Goal: Use online tool/utility: Utilize a website feature to perform a specific function

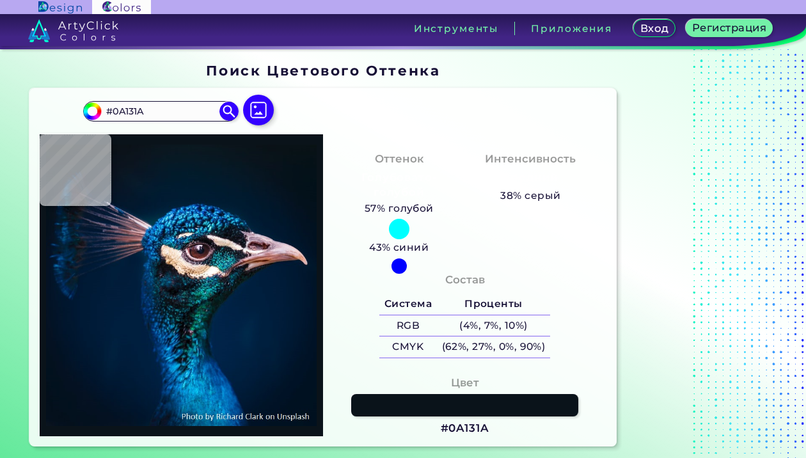
type input "#011120"
type input "#001932"
type input "#00172f"
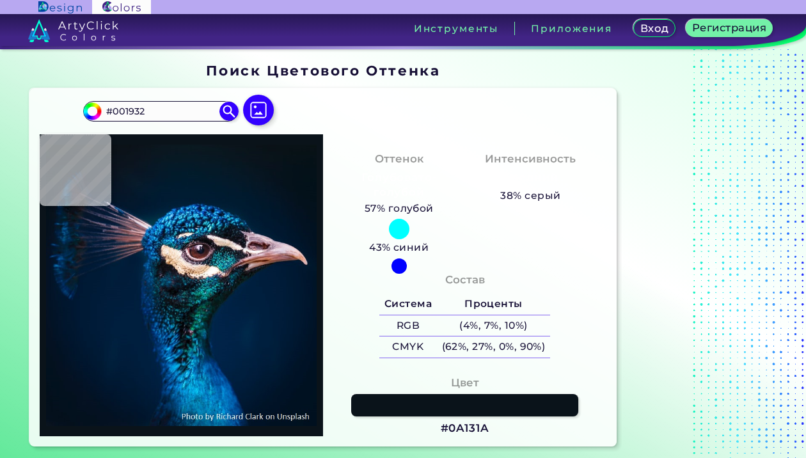
type input "#00172F"
type input "#00162d"
type input "#00162D"
type input "#d6e0e6"
type input "#D6E0E6"
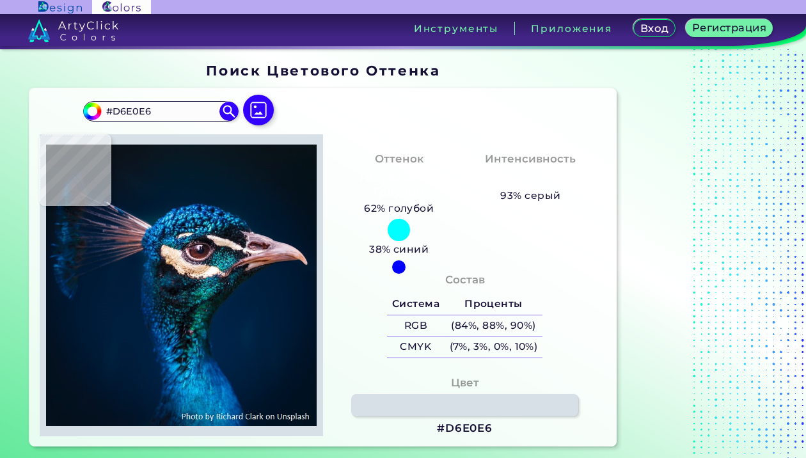
type input "#001b39"
type input "#001B39"
type input "#001d3a"
type input "#001D3A"
type input "#004181"
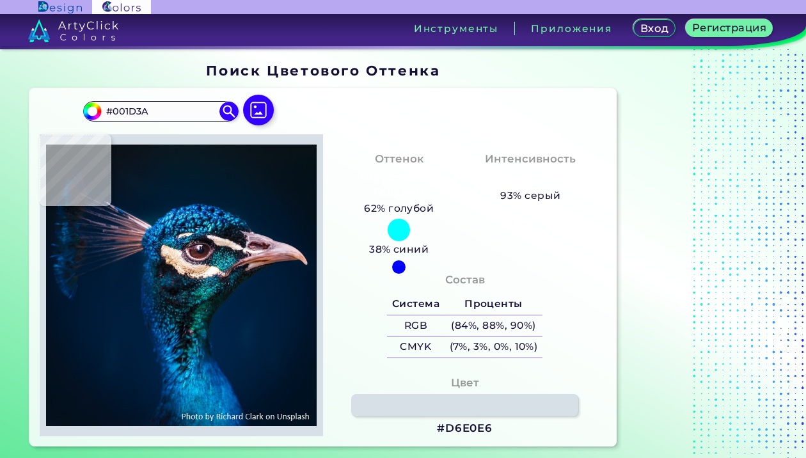
type input "#004181"
type input "#e2c3a4"
type input "#E2C3A4"
type input "#bfbcb5"
type input "#BFBCB5"
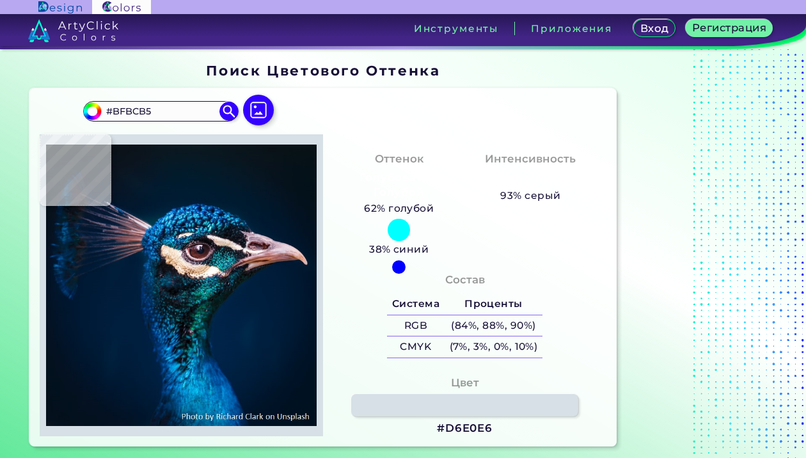
type input "#104c87"
type input "#104C87"
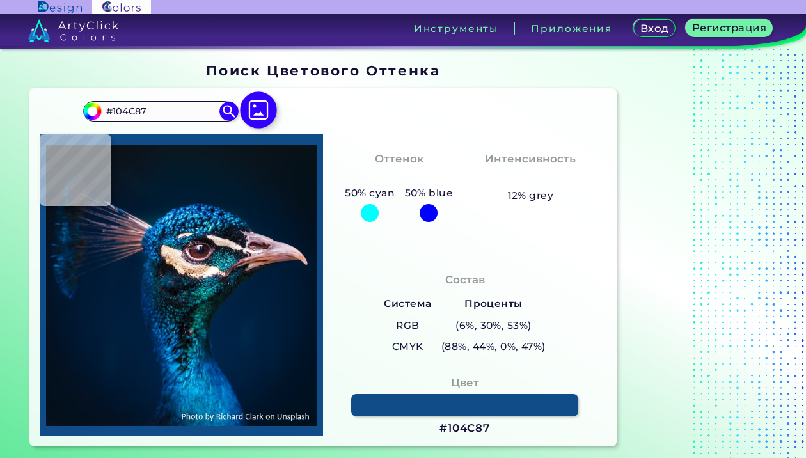
type input "#001b30"
type input "#001B30"
type input "#031a2c"
type input "#031A2C"
type input "#071925"
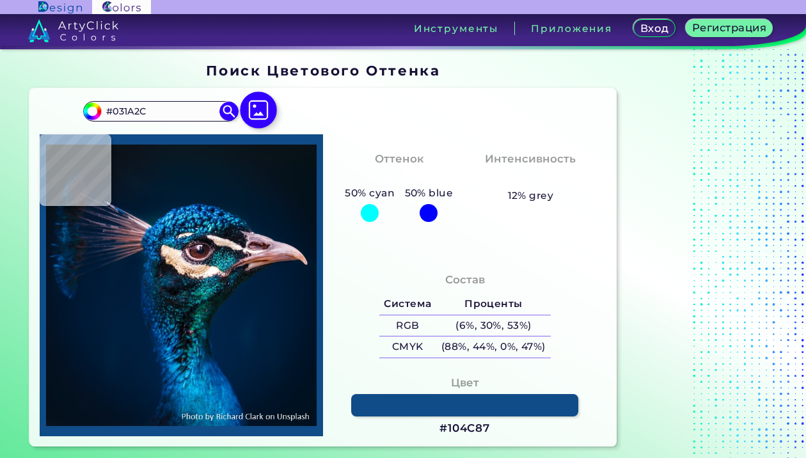
type input "#071925"
type input "#09181f"
type input "#09181F"
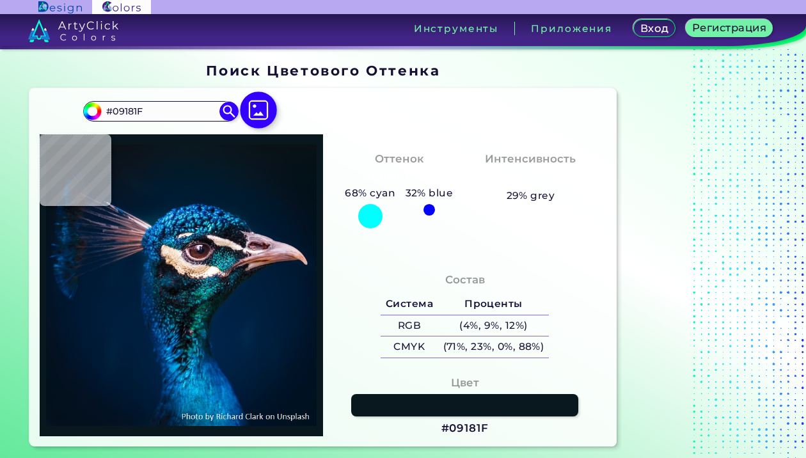
click at [259, 124] on img at bounding box center [259, 110] width 37 height 37
click at [0, 0] on input "file" at bounding box center [0, 0] width 0 height 0
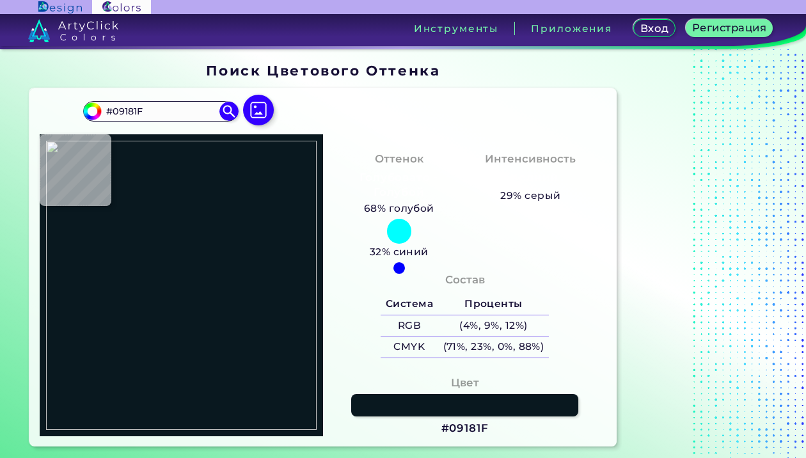
type input "#ced8cd"
type input "#CED8CD"
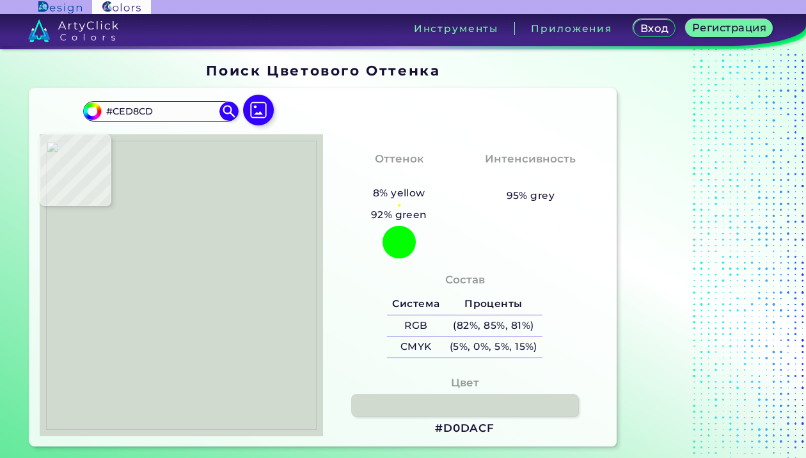
type input "#d0dacf"
type input "#D0DACF"
type input "#d4dccd"
type input "#D4DCCD"
type input "#7b4d74"
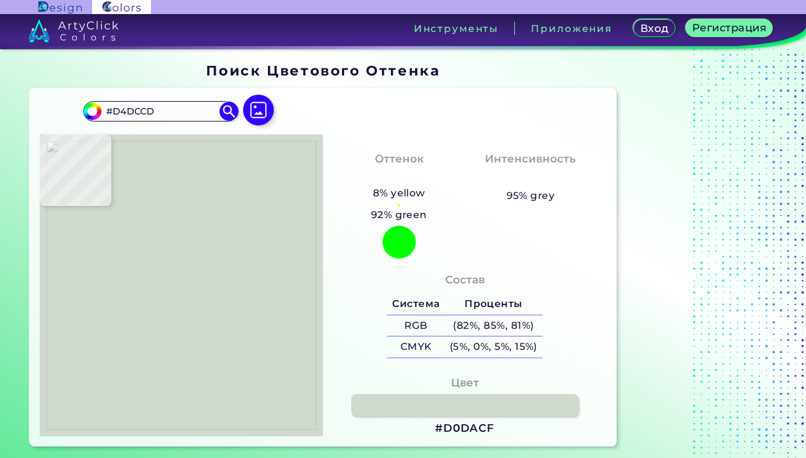
type input "#7B4D74"
type input "#96618d"
type input "#96618D"
type input "#8c5783"
type input "#8C5783"
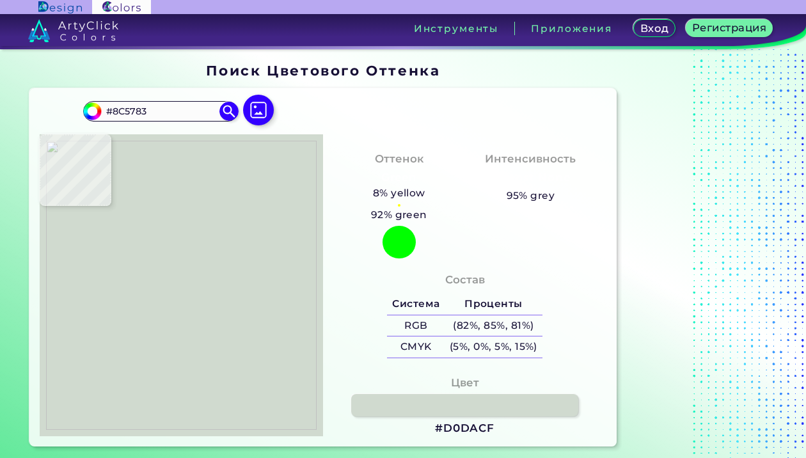
type input "#8a587e"
type input "#8A587E"
type input "#a66d9a"
type input "#A66D9A"
type input "#9e6995"
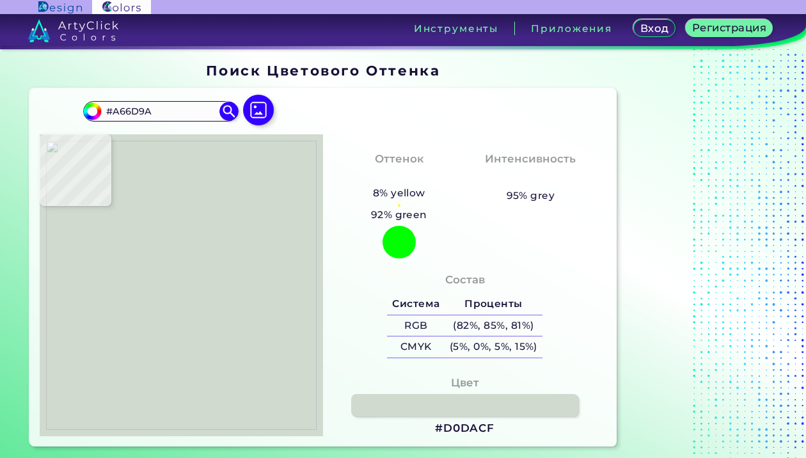
type input "#9E6995"
type input "#945f89"
type input "#945F89"
type input "#99648e"
type input "#99648E"
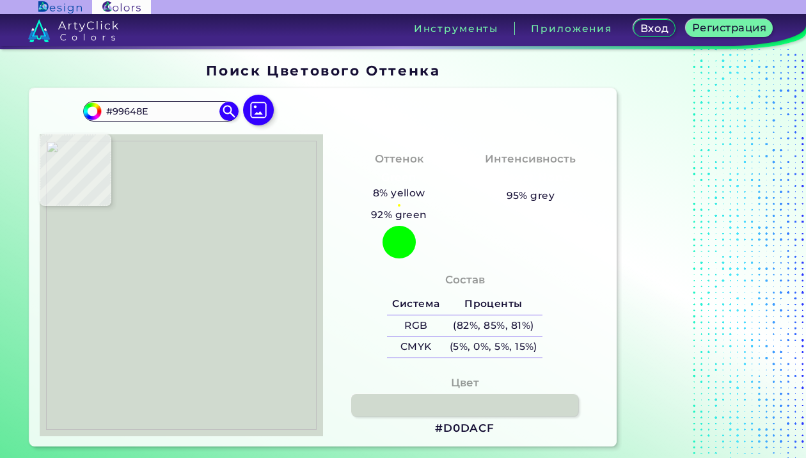
type input "#9d6592"
type input "#9D6592"
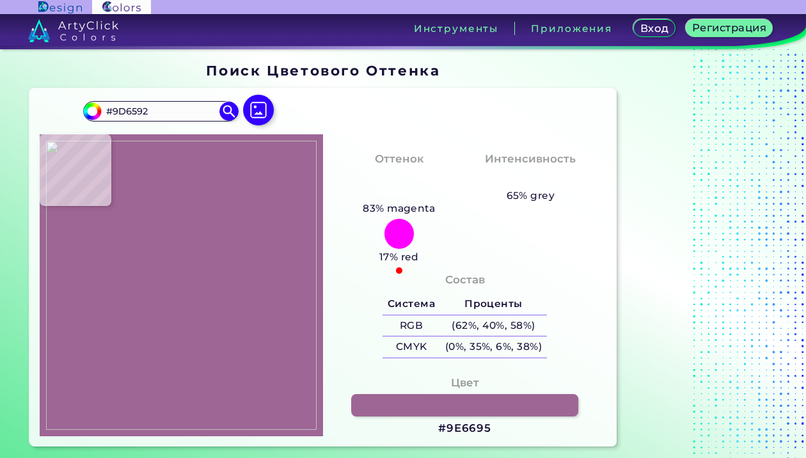
type input "#9e6695"
type input "#9E6695"
type input "#99618e"
type input "#99618E"
type input "#97608a"
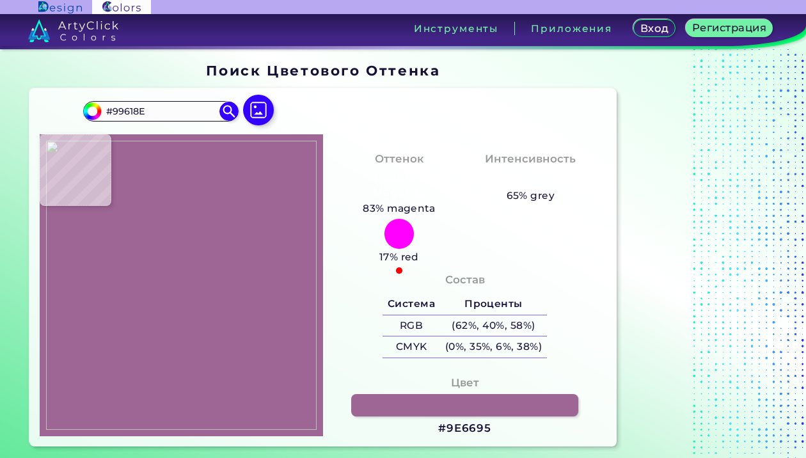
type input "#97608A"
type input "#9e6791"
type input "#9E6791"
type input "#935c86"
type input "#935C86"
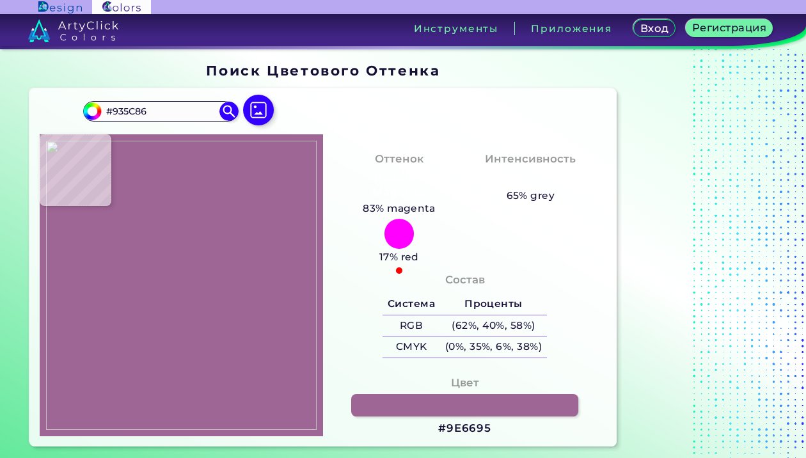
type input "#925d87"
type input "#925D87"
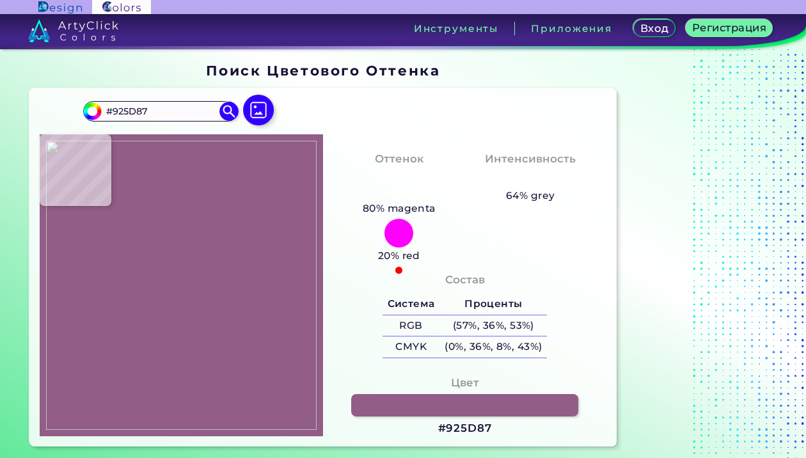
type input "#a06993"
type input "#A06993"
type input "#a7709a"
type input "#A7709A"
type input "#9a638d"
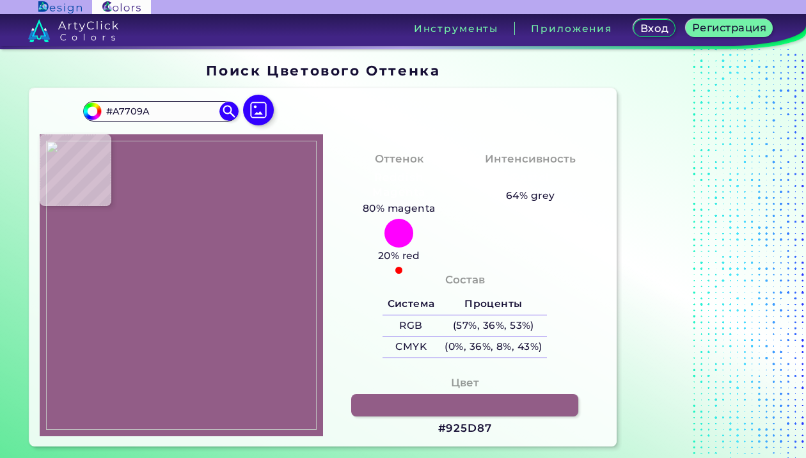
type input "#9A638D"
type input "#97608a"
type input "#97608A"
type input "#945d87"
type input "#945D87"
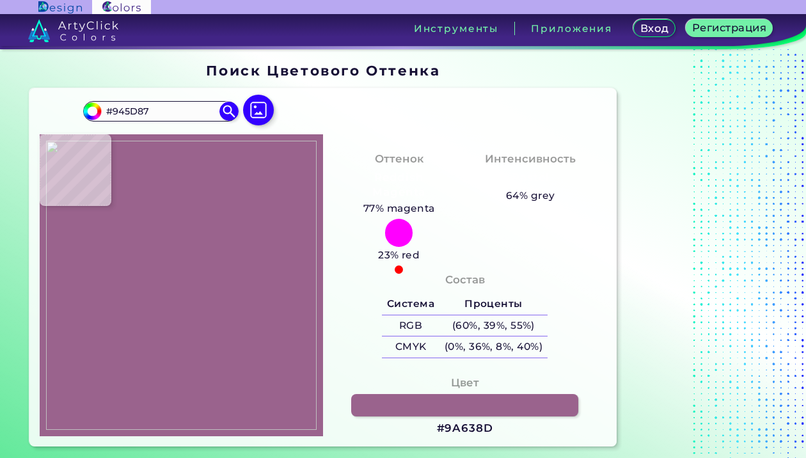
type input "#955e88"
type input "#955E88"
type input "#945d87"
type input "#945D87"
type input "#935e88"
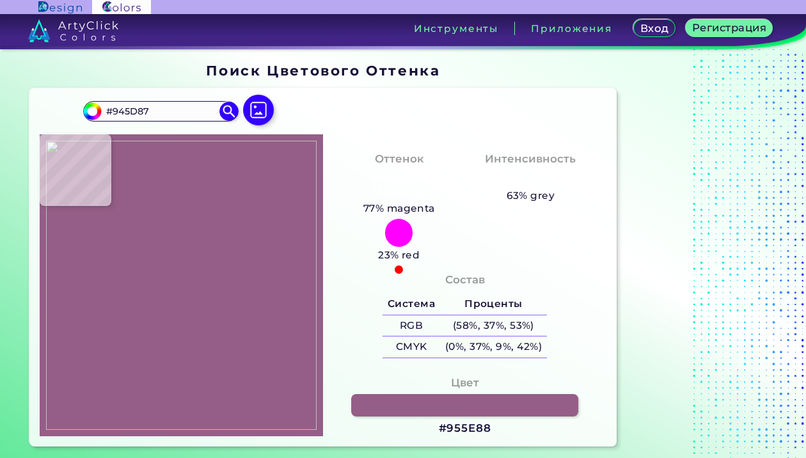
type input "#935E88"
type input "#95608a"
type input "#95608A"
type input "#97608a"
type input "#97608A"
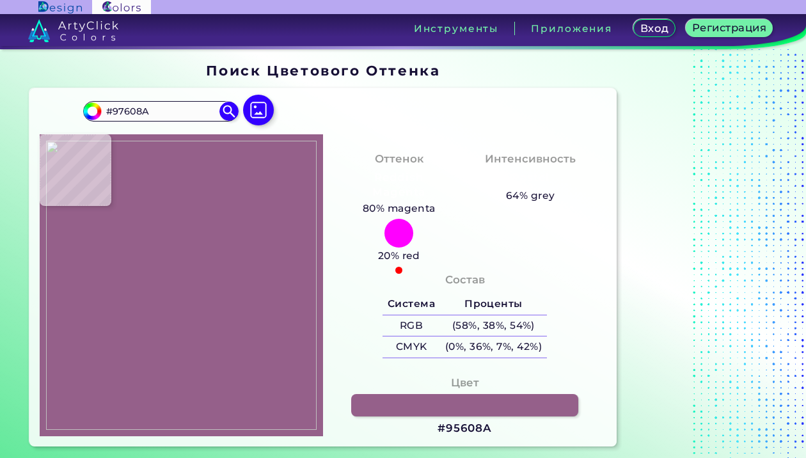
type input "#a06993"
type input "#A06993"
type input "#99628c"
type input "#99628C"
type input "#a26b95"
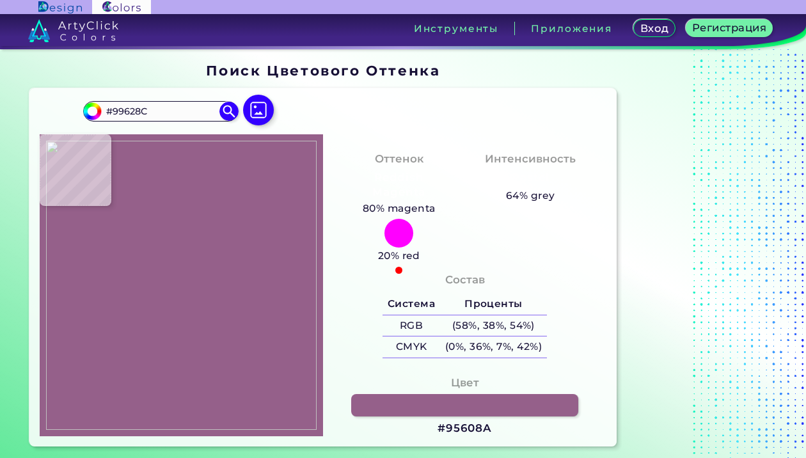
type input "#A26B95"
type input "#9e6791"
type input "#9E6791"
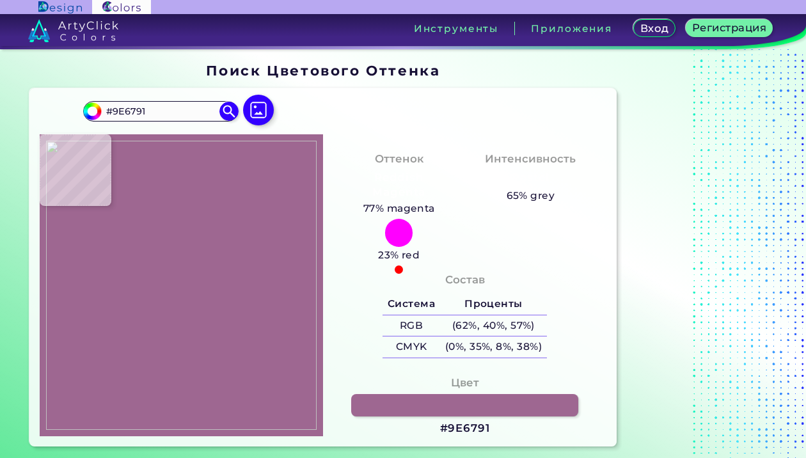
type input "#a06993"
type input "#A06993"
type input "#9d6690"
type input "#9D6690"
type input "#98618b"
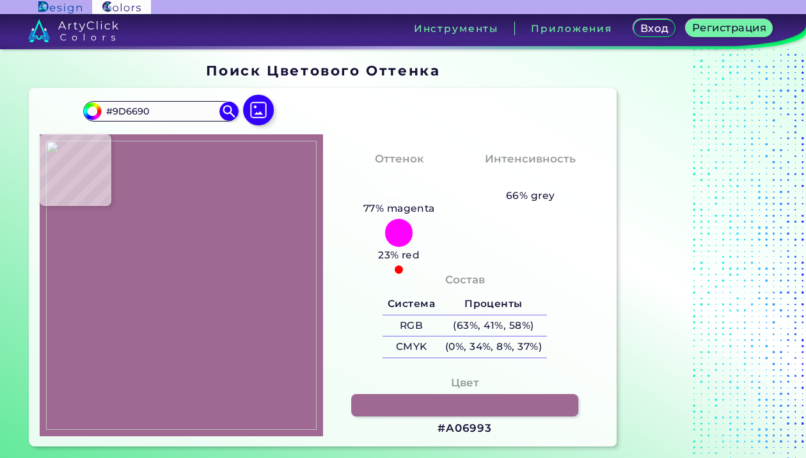
type input "#98618B"
type input "#9a638d"
type input "#9A638D"
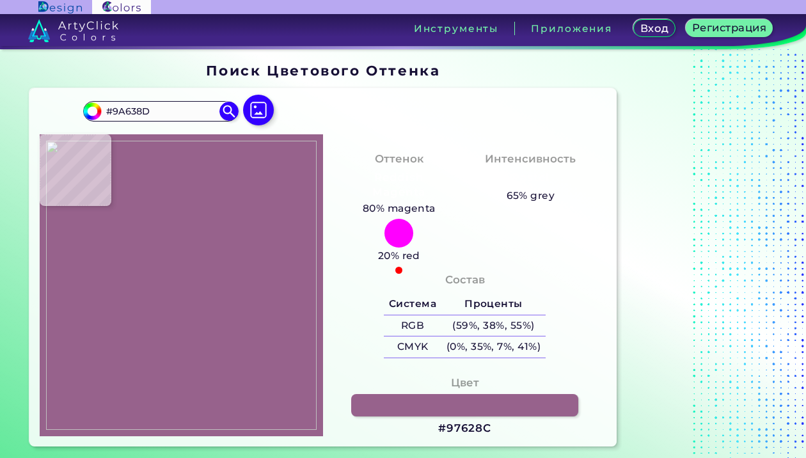
type input "#97628c"
type input "#97628C"
type input "#96618b"
type input "#96618B"
type input "#97628c"
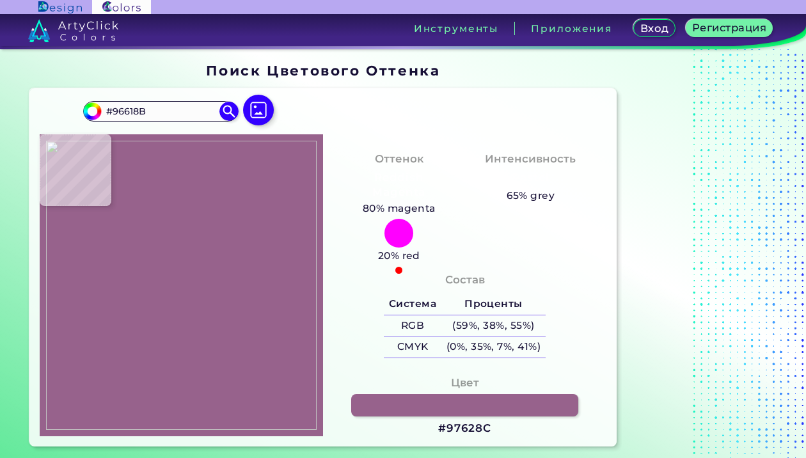
type input "#97628C"
type input "#9b6690"
type input "#9B6690"
type input "#8e5983"
type input "#8E5983"
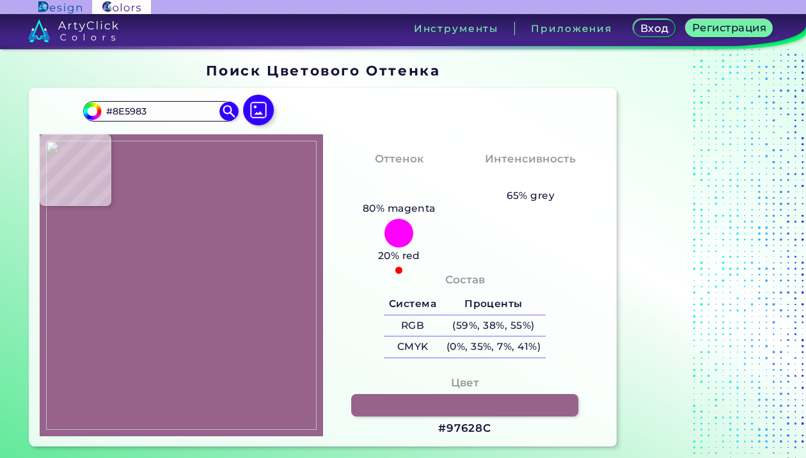
type input "#925d87"
type input "#925D87"
type input "#96618b"
type input "#96618B"
type input "#96608a"
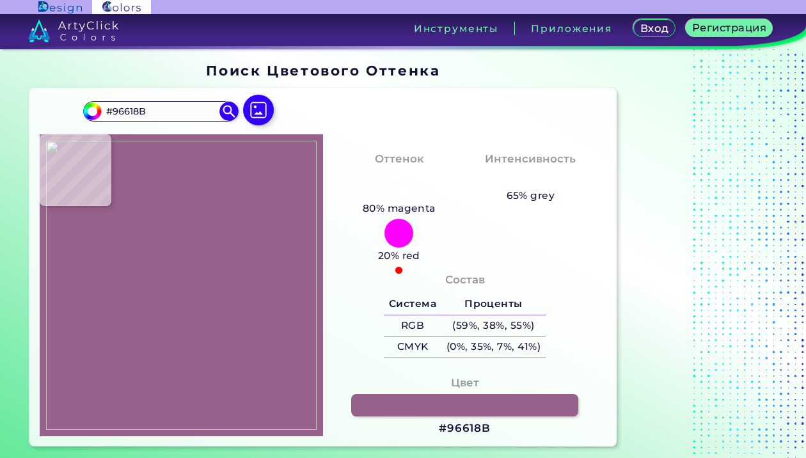
type input "#96608A"
type input "#945f89"
type input "#945F89"
type input "#99648e"
type input "#99648E"
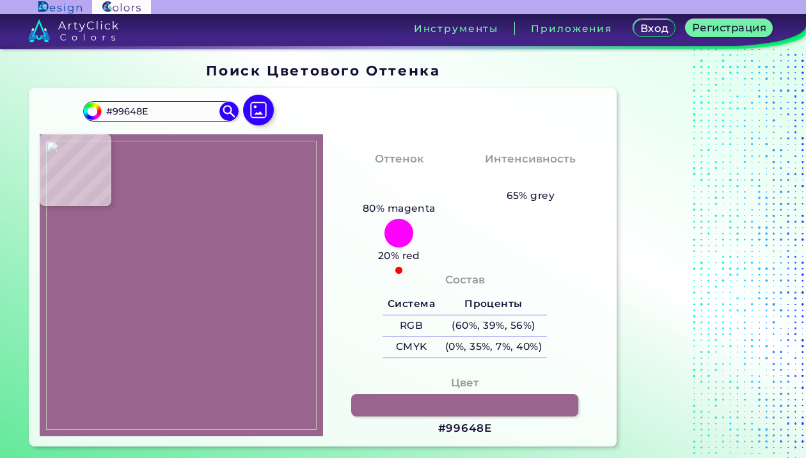
type input "#9a658f"
type input "#9A658F"
type input "#9c6791"
type input "#9C6791"
type input "#945d87"
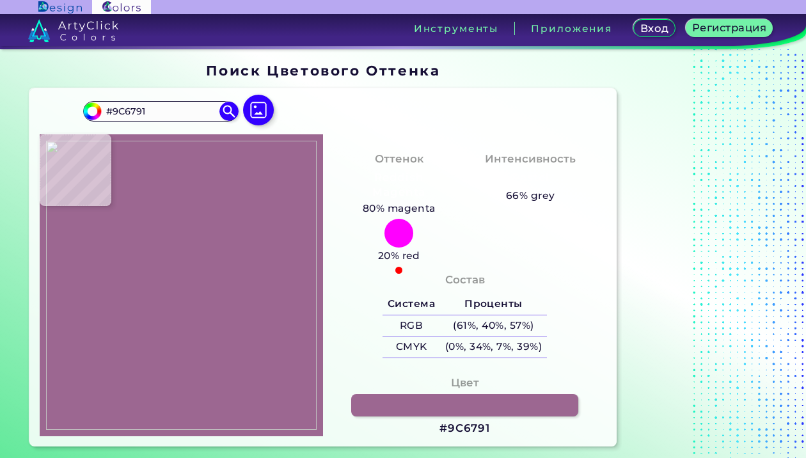
type input "#945D87"
type input "#a16a94"
type input "#A16A94"
type input "#99648e"
type input "#99648E"
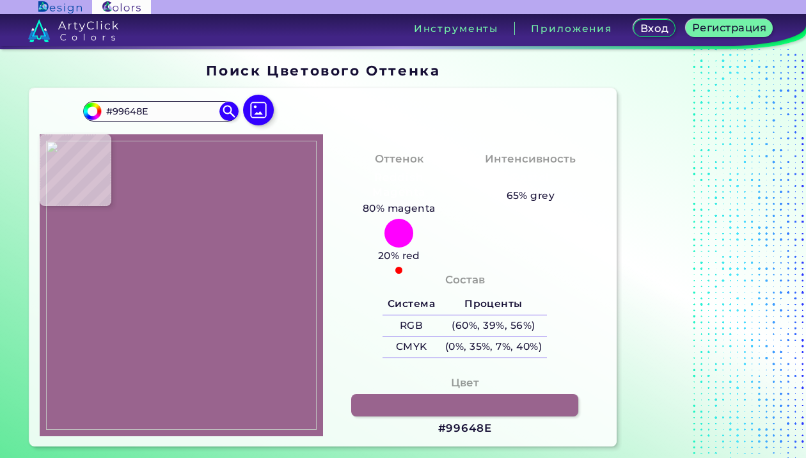
type input "#9d6690"
type input "#9D6690"
click at [182, 294] on img at bounding box center [181, 285] width 271 height 289
drag, startPoint x: 445, startPoint y: 427, endPoint x: 492, endPoint y: 428, distance: 46.1
click at [492, 428] on h3 "#9D6690" at bounding box center [465, 428] width 56 height 15
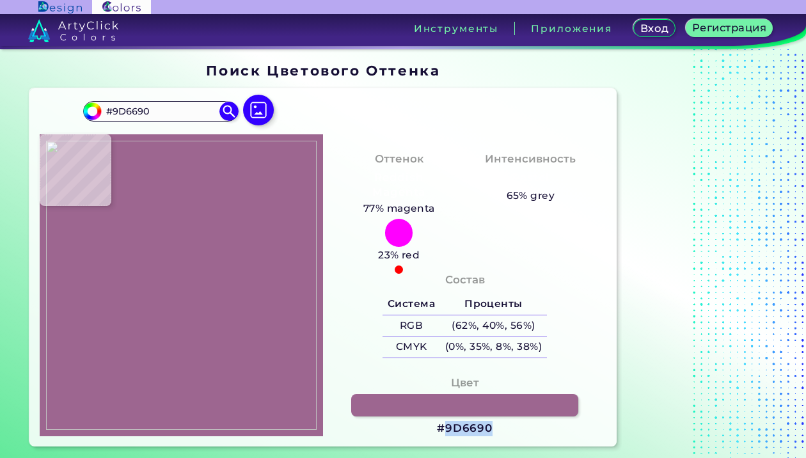
copy h3 "9D6690"
click at [518, 429] on div "Цвет #9D6690" at bounding box center [464, 406] width 263 height 75
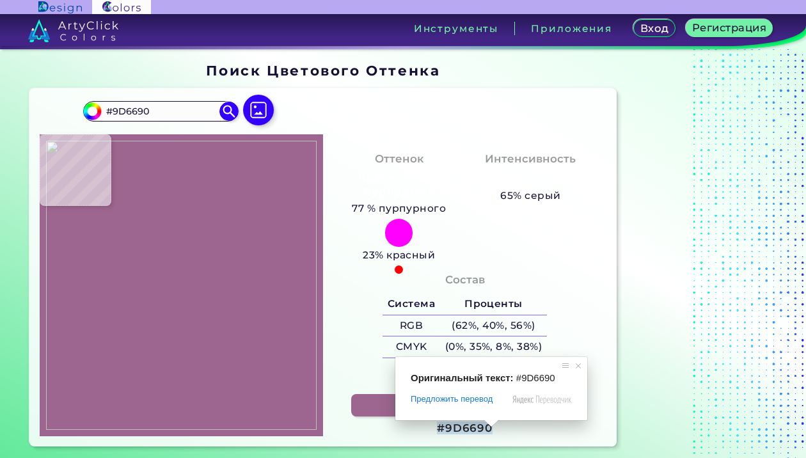
click at [444, 427] on ya-tr-span "#9D6690" at bounding box center [465, 428] width 56 height 13
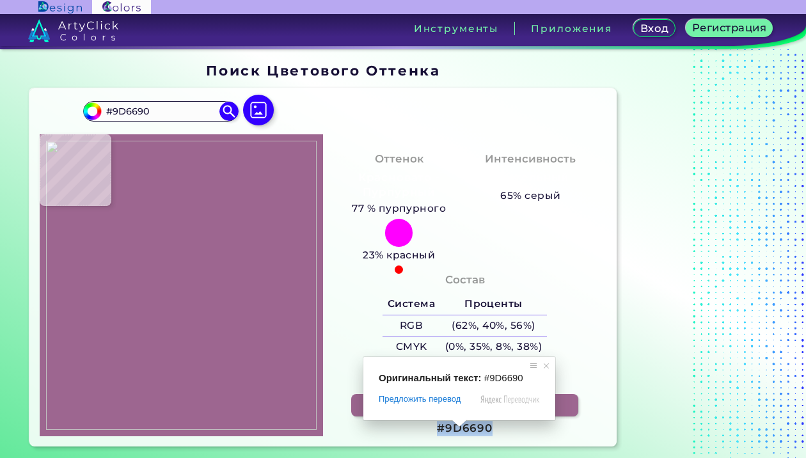
drag, startPoint x: 438, startPoint y: 428, endPoint x: 497, endPoint y: 429, distance: 58.9
click at [497, 429] on div "Цвет #9D6690" at bounding box center [464, 406] width 263 height 75
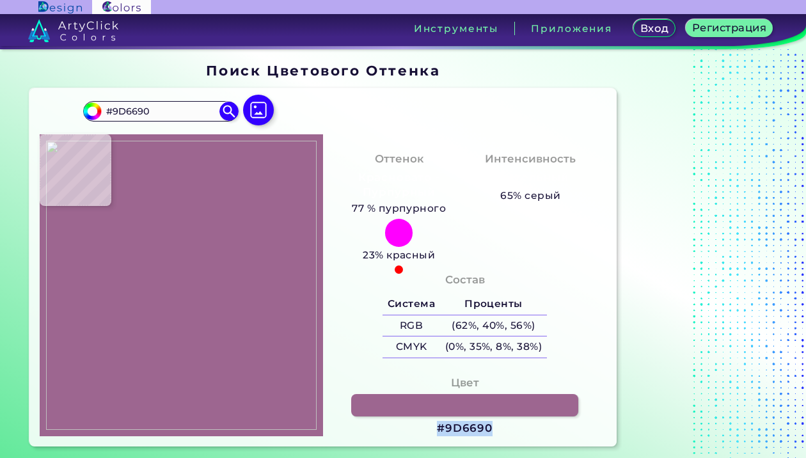
copy ya-tr-span "#9D6690"
click at [185, 285] on img at bounding box center [181, 285] width 271 height 289
type input "#986189"
type input "#9d6690"
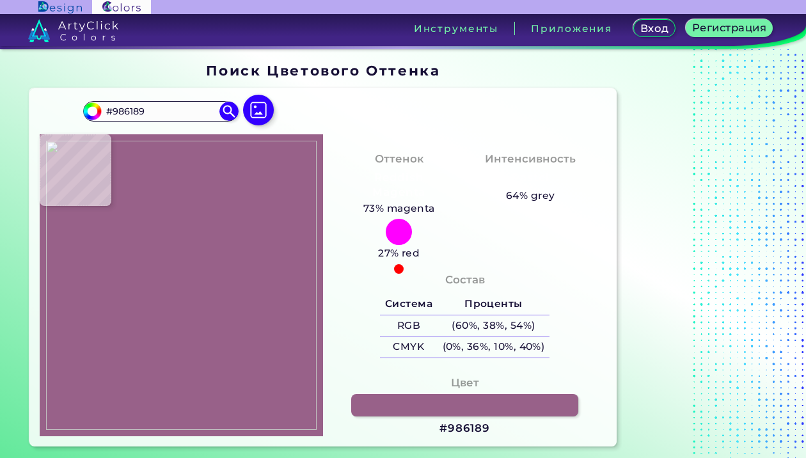
type input "#9D6690"
type input "#935c86"
type input "#935C86"
type input "#9b648e"
type input "#9B648E"
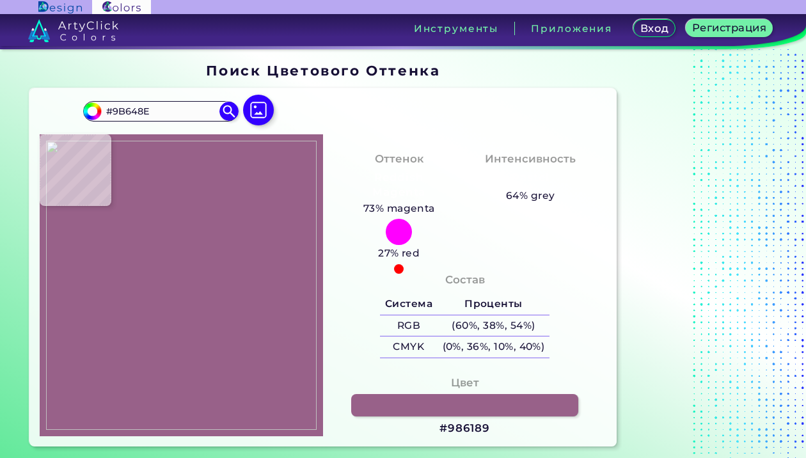
type input "#9f6892"
type input "#9F6892"
type input "#945d87"
type input "#945D87"
type input "#99628c"
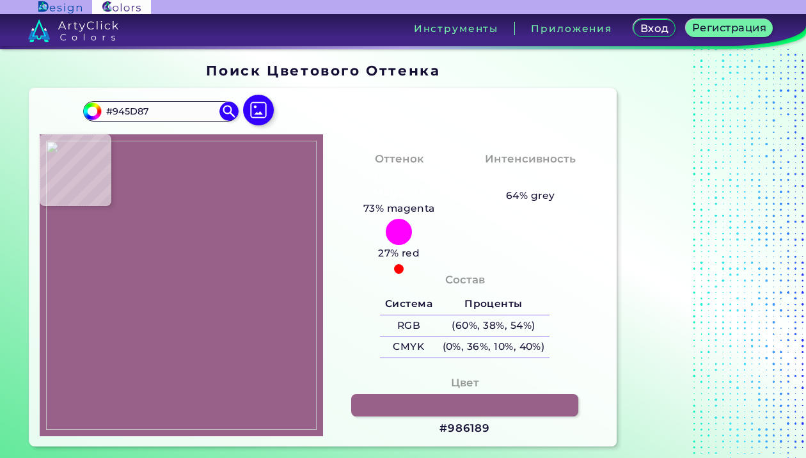
type input "#99628C"
type input "#965f87"
type input "#965F87"
type input "#9a638b"
type input "#9A638B"
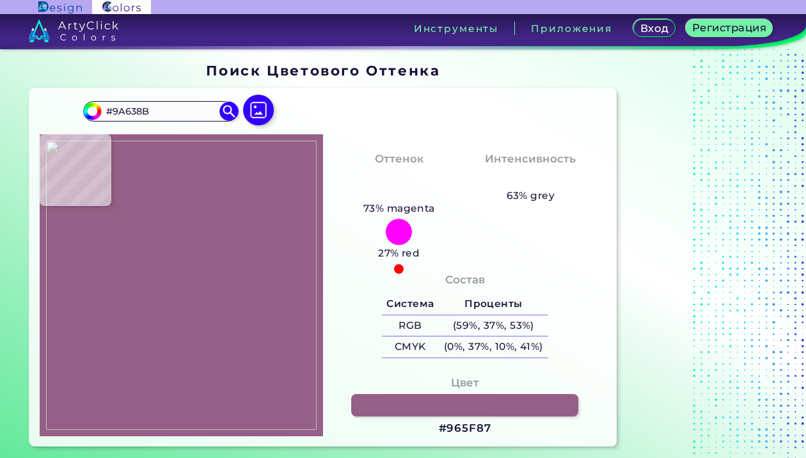
type input "#9d668e"
type input "#9D668E"
type input "#955e86"
type input "#955E86"
type input "#9a638b"
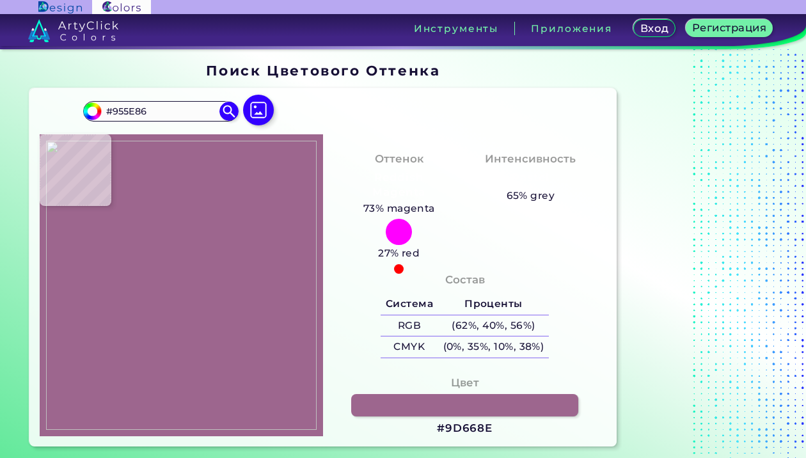
type input "#9A638B"
type input "#97658b"
type input "#97658B"
type input "#9e6791"
type input "#9E6791"
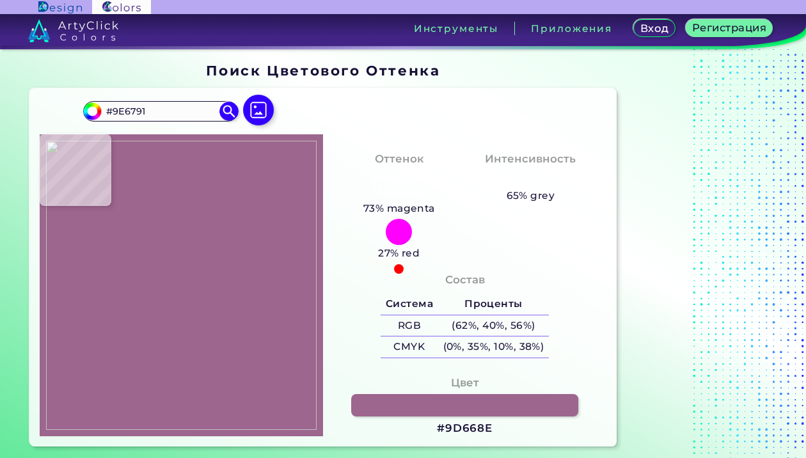
type input "#99628c"
type input "#99628C"
type input "#a36c96"
type input "#A36C96"
type input "#9a638d"
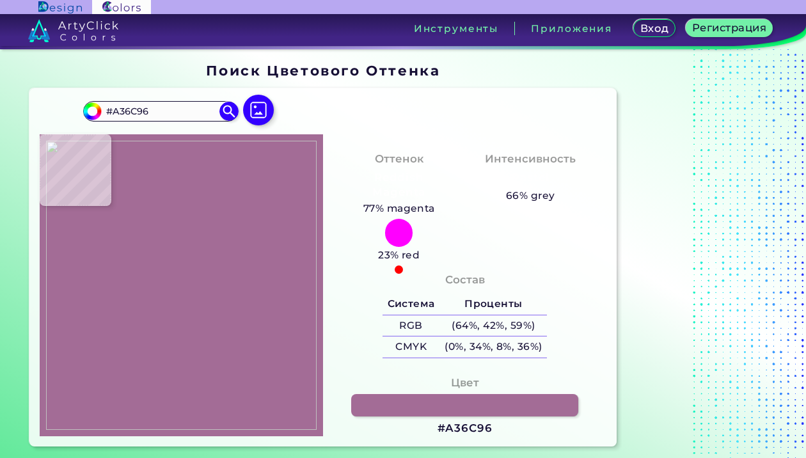
type input "#9A638D"
type input "#9b6690"
type input "#9B6690"
type input "#99648e"
type input "#99648E"
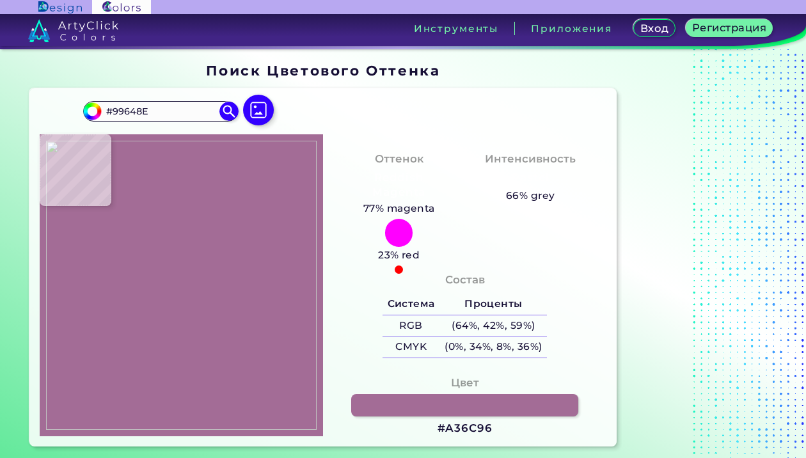
type input "#9c6690"
type input "#9C6690"
type input "#9d6690"
type input "#9D6690"
type input "#9e6791"
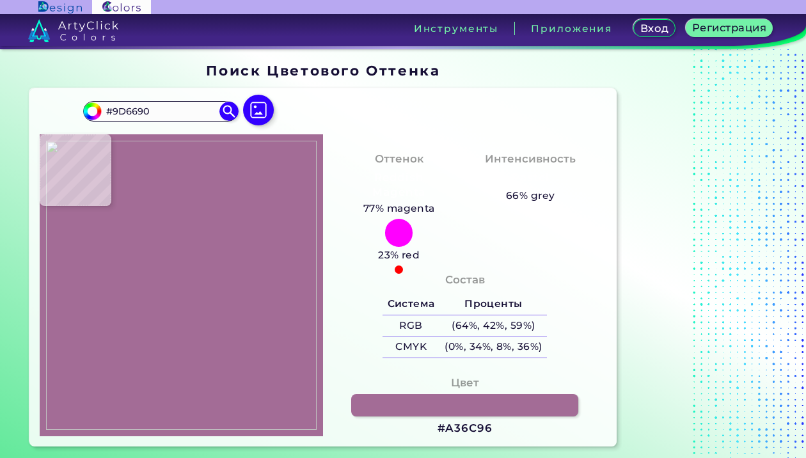
type input "#9E6791"
type input "#99648e"
type input "#99648E"
type input "#9f6892"
type input "#9F6892"
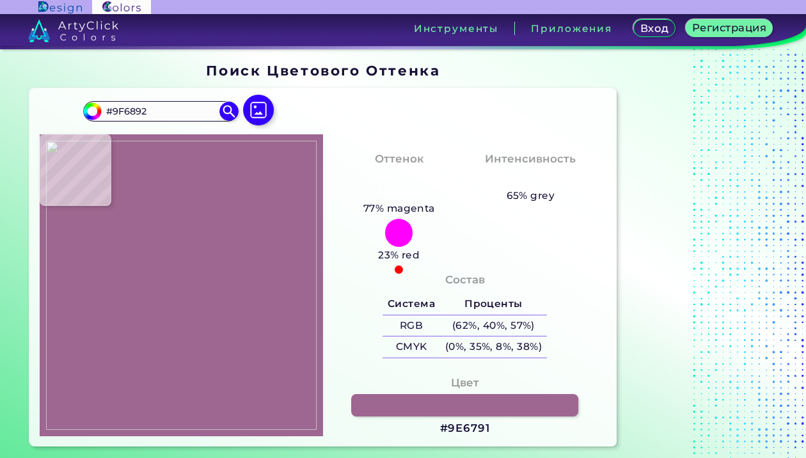
type input "#9b648e"
type input "#9B648E"
type input "#9f6891"
type input "#9F6891"
type input "#9b648c"
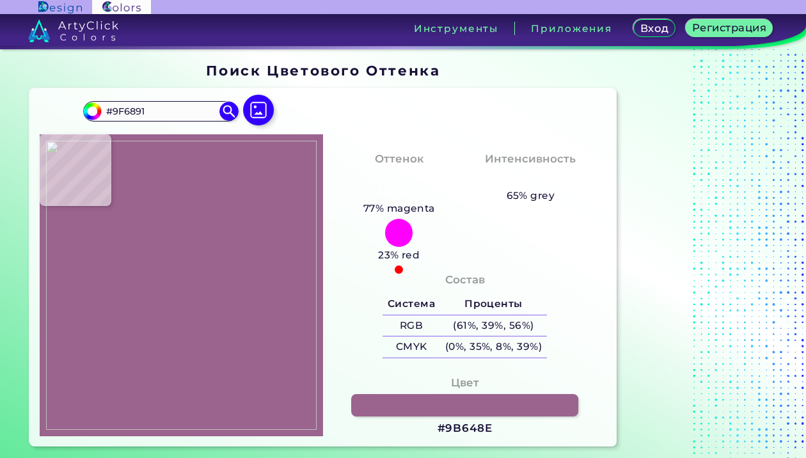
type input "#9B648C"
type input "#9b628b"
type input "#9B628B"
type input "#9e648d"
type input "#9E648D"
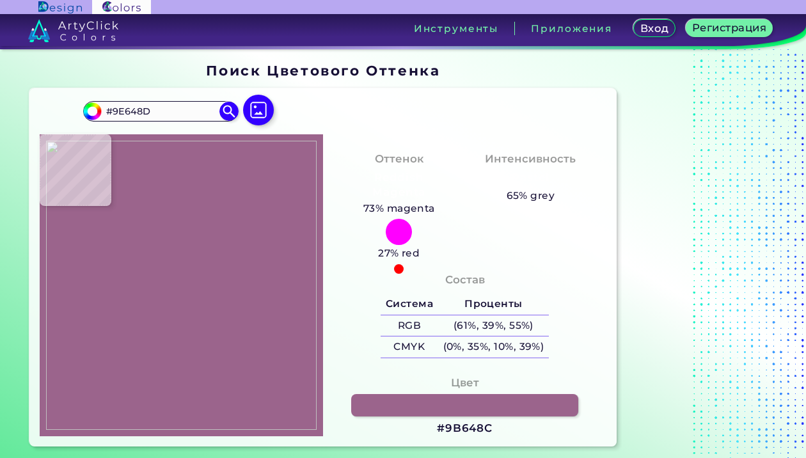
type input "#9a638b"
type input "#9A638B"
type input "#a26891"
type input "#A26891"
type input "#a26992"
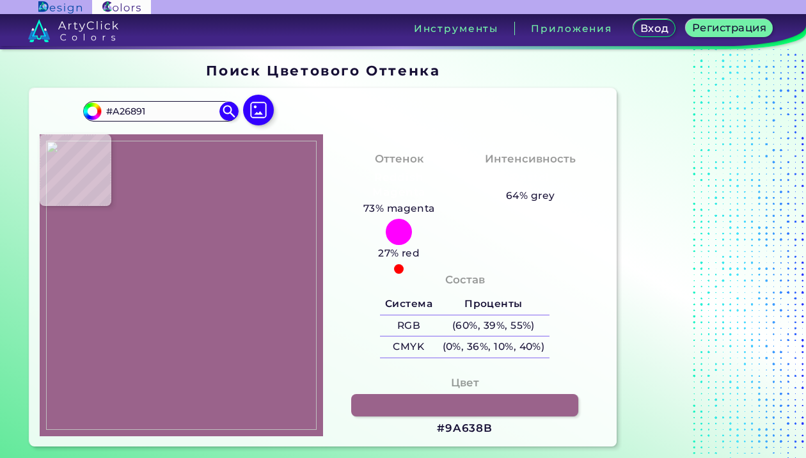
type input "#A26992"
type input "#9c638c"
type input "#9C638C"
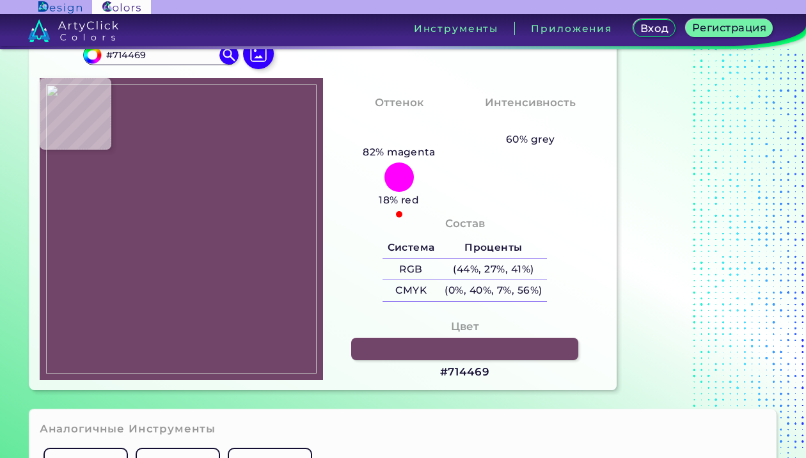
scroll to position [64, 0]
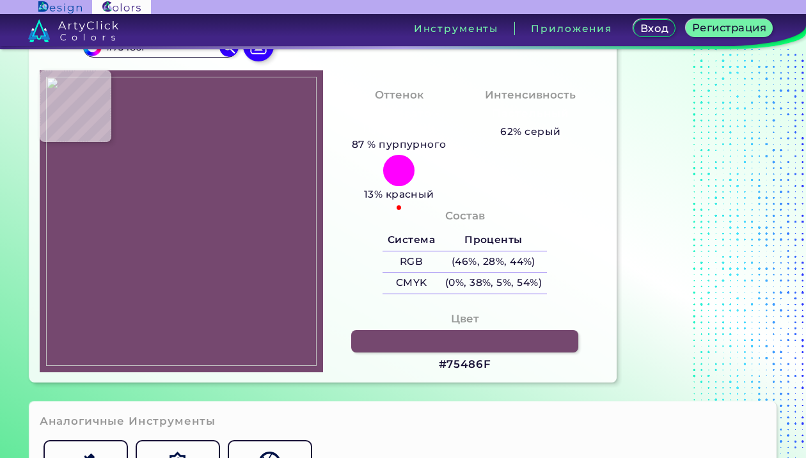
click at [177, 305] on img at bounding box center [181, 221] width 271 height 289
click at [197, 254] on img at bounding box center [181, 221] width 271 height 289
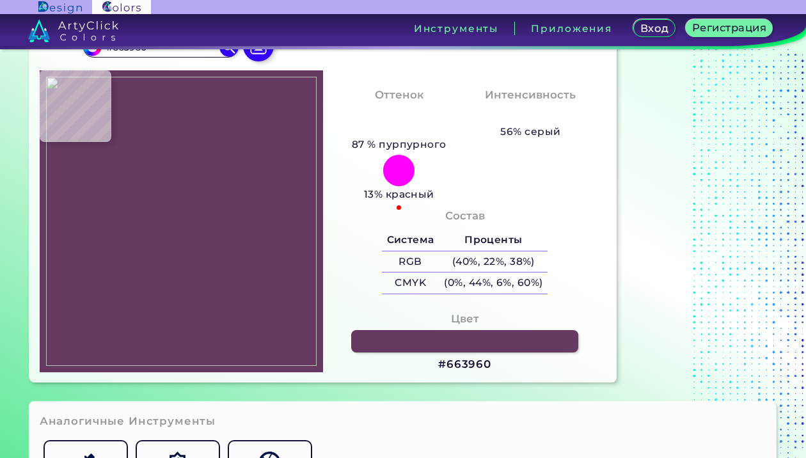
click at [174, 109] on img at bounding box center [181, 221] width 271 height 289
drag, startPoint x: 440, startPoint y: 363, endPoint x: 499, endPoint y: 364, distance: 58.9
click at [499, 364] on div "Цвет #663960" at bounding box center [464, 342] width 263 height 75
copy h3 "#663960"
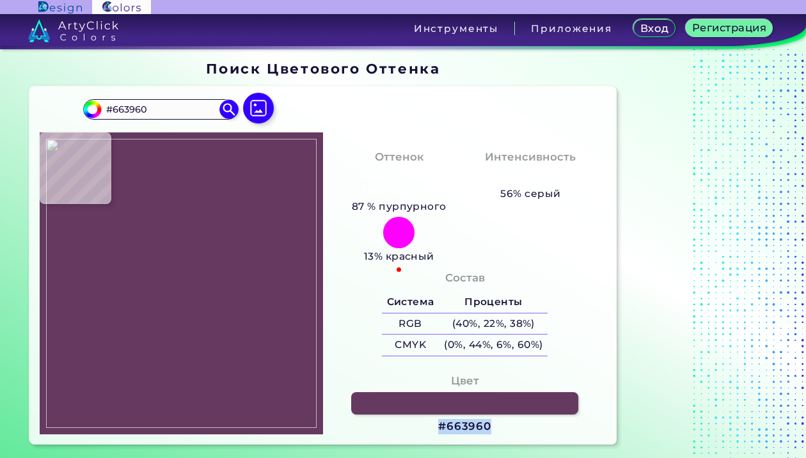
scroll to position [0, 0]
